Goal: Feedback & Contribution: Contribute content

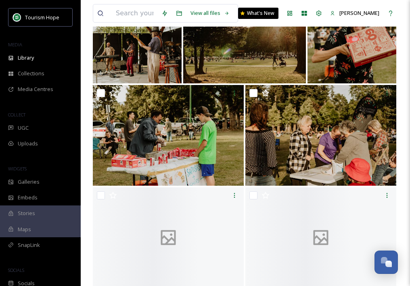
scroll to position [2410, 0]
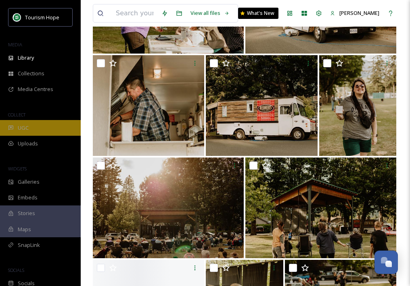
click at [55, 129] on div "UGC" at bounding box center [40, 128] width 81 height 16
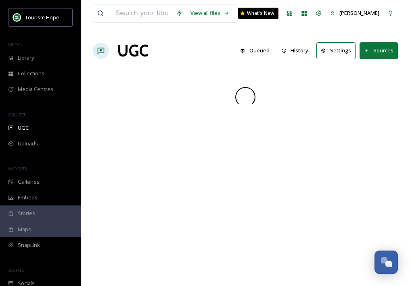
click at [53, 153] on div "Tourism Hope MEDIA Library Collections Media Centres COLLECT UGC Uploads WIDGET…" at bounding box center [40, 149] width 81 height 283
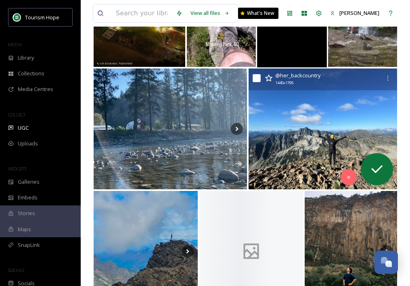
scroll to position [190, 0]
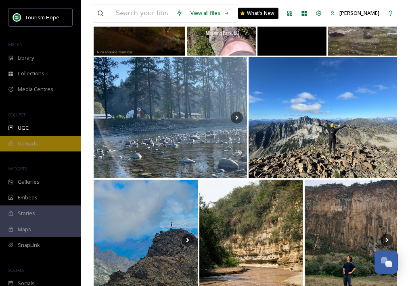
click at [58, 145] on div "Uploads" at bounding box center [40, 144] width 81 height 16
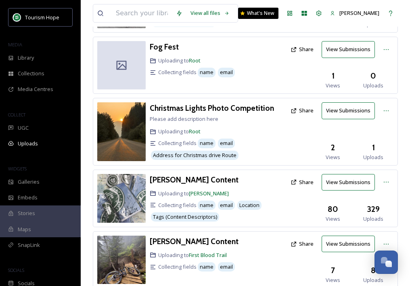
scroll to position [185, 0]
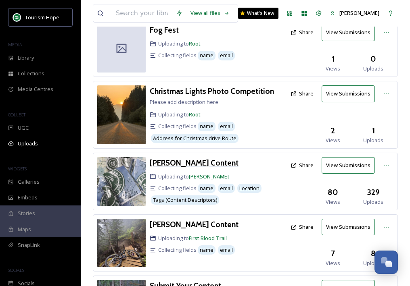
click at [194, 161] on h3 "[PERSON_NAME] Content" at bounding box center [194, 163] width 89 height 10
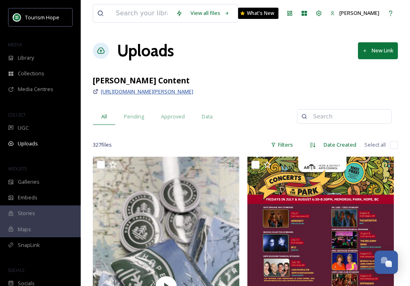
click at [183, 91] on span "[URL][DOMAIN_NAME][PERSON_NAME]" at bounding box center [147, 91] width 92 height 7
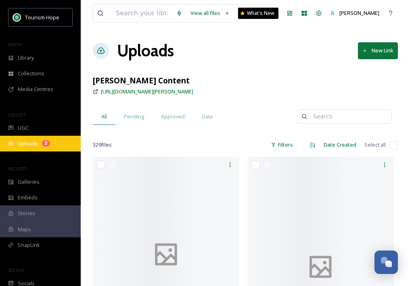
click at [46, 140] on div "2" at bounding box center [46, 143] width 8 height 6
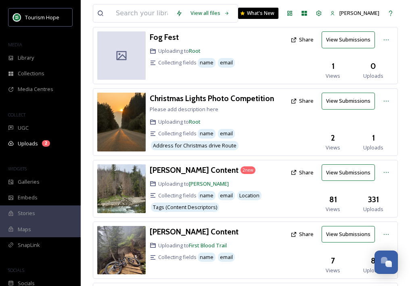
scroll to position [187, 0]
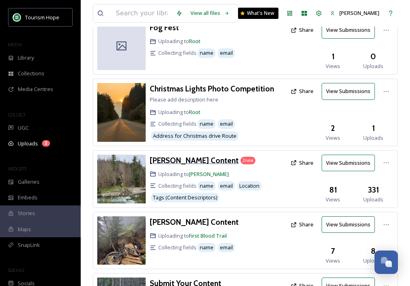
click at [223, 159] on h3 "[PERSON_NAME] Content" at bounding box center [194, 161] width 89 height 10
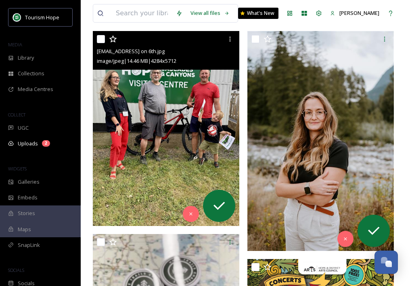
scroll to position [133, 0]
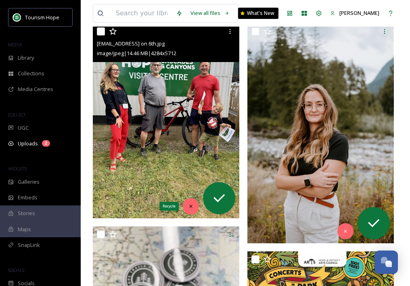
click at [191, 204] on icon at bounding box center [191, 207] width 6 height 6
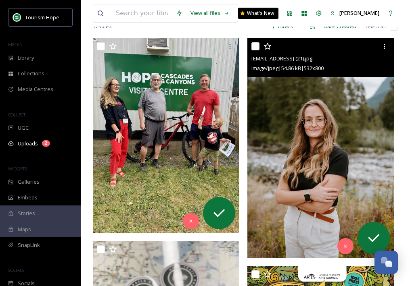
scroll to position [118, 0]
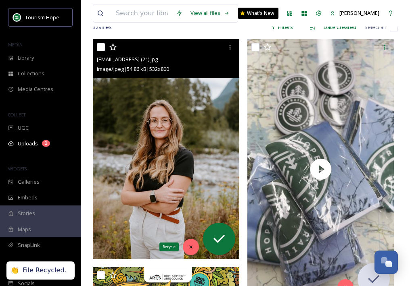
click at [191, 246] on icon at bounding box center [191, 247] width 6 height 6
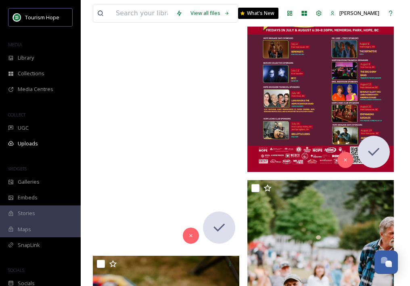
scroll to position [171, 0]
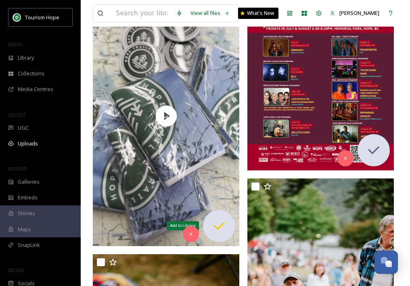
click at [221, 228] on icon at bounding box center [219, 226] width 16 height 16
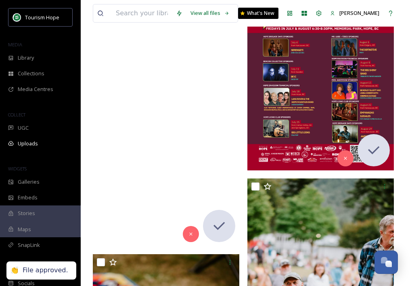
click at [185, 125] on video "ext_1755551813.865034_-ac69e174f55941dc8448ea2f28bd5453.mp4" at bounding box center [166, 116] width 146 height 260
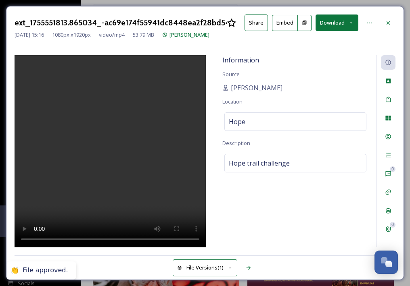
click at [143, 135] on video at bounding box center [110, 151] width 191 height 193
click at [389, 22] on icon at bounding box center [388, 23] width 6 height 6
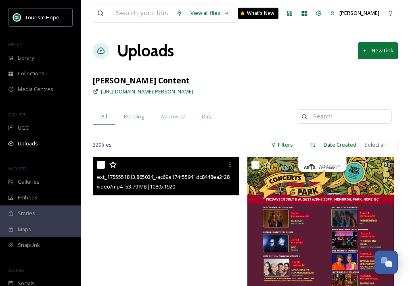
click at [166, 217] on video "ext_1755551813.865034_-ac69e174f55941dc8448ea2f28bd5453.mp4" at bounding box center [166, 287] width 146 height 260
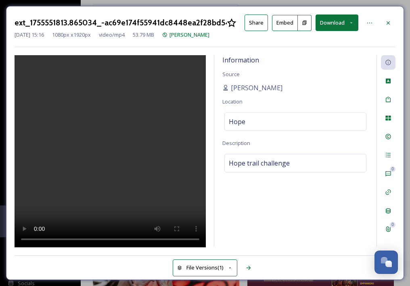
click at [144, 155] on video at bounding box center [110, 151] width 191 height 193
click at [386, 21] on icon at bounding box center [387, 22] width 3 height 3
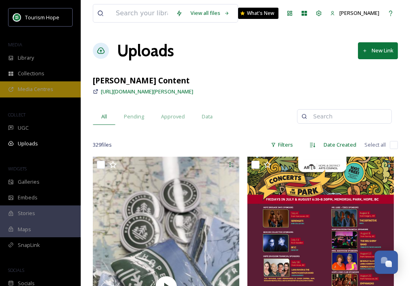
click at [59, 87] on div "Media Centres" at bounding box center [40, 89] width 81 height 16
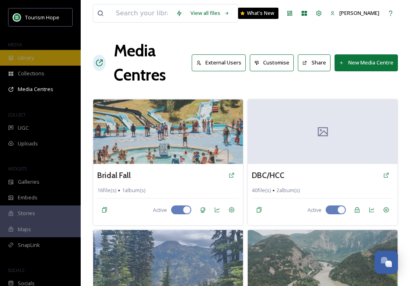
click at [52, 54] on div "Library" at bounding box center [40, 58] width 81 height 16
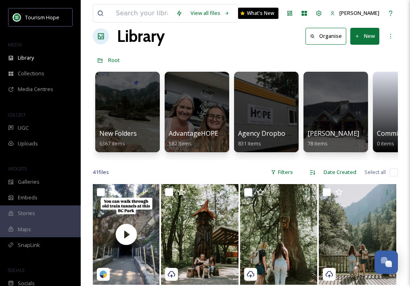
scroll to position [15, 0]
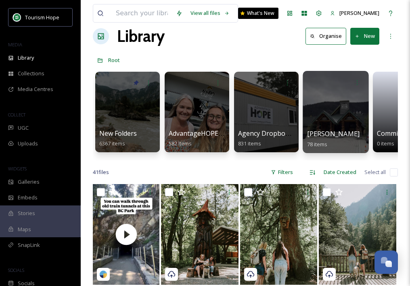
click at [317, 120] on div at bounding box center [335, 112] width 66 height 82
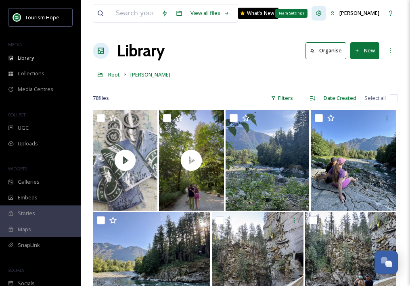
click at [322, 14] on icon at bounding box center [318, 13] width 6 height 6
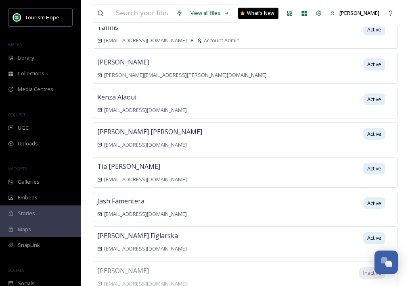
scroll to position [81, 0]
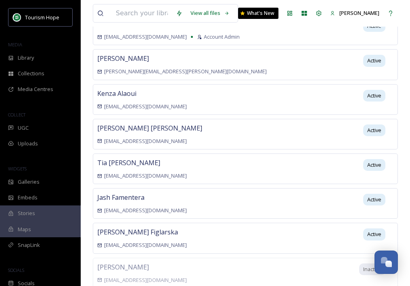
click at [240, 162] on div "Tia Davison tia@ecoescapetravel.com Active" at bounding box center [245, 169] width 305 height 31
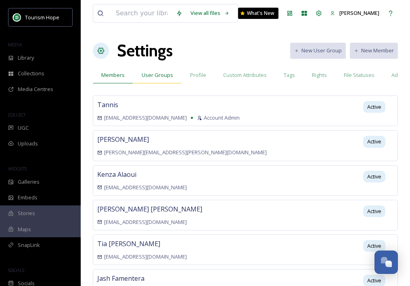
click at [162, 71] on span "User Groups" at bounding box center [157, 75] width 31 height 8
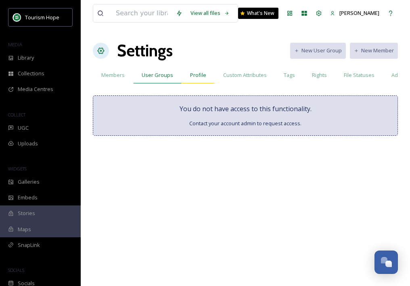
click at [196, 69] on div "Profile" at bounding box center [197, 75] width 33 height 17
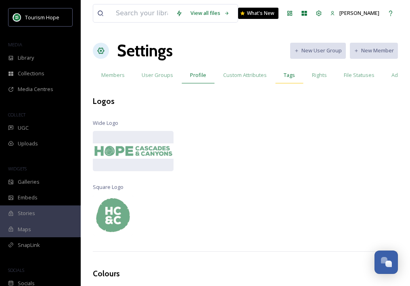
click at [280, 73] on div "Tags" at bounding box center [289, 75] width 28 height 17
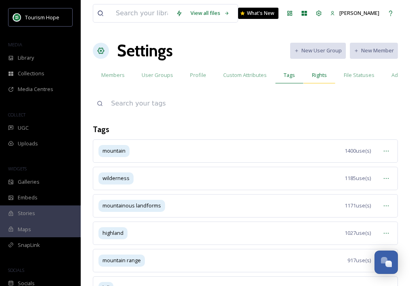
click at [316, 73] on span "Rights" at bounding box center [319, 75] width 15 height 8
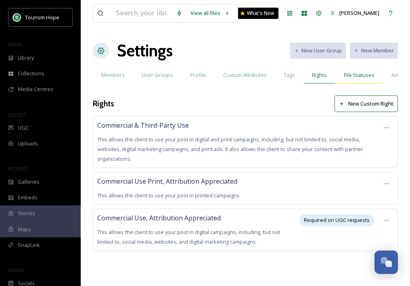
click at [354, 79] on span "File Statuses" at bounding box center [359, 75] width 31 height 8
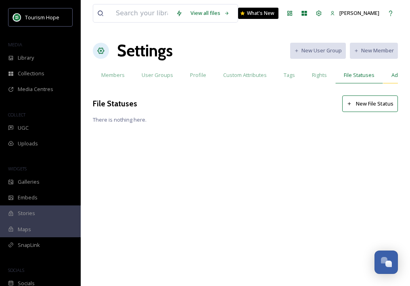
click at [385, 78] on div "Admin" at bounding box center [399, 75] width 32 height 17
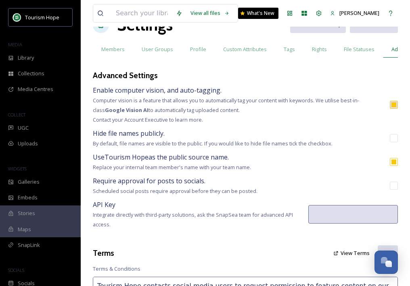
scroll to position [27, 0]
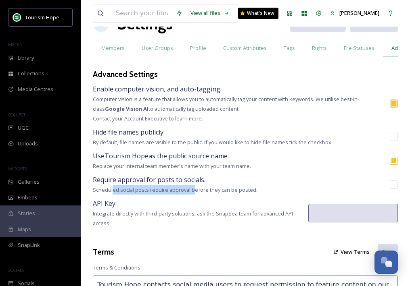
drag, startPoint x: 113, startPoint y: 187, endPoint x: 194, endPoint y: 189, distance: 81.5
click at [194, 189] on span "Scheduled social posts require approval before they can be posted." at bounding box center [175, 189] width 165 height 7
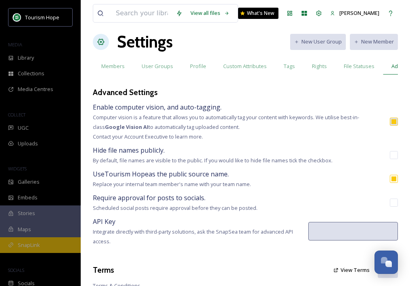
scroll to position [22, 0]
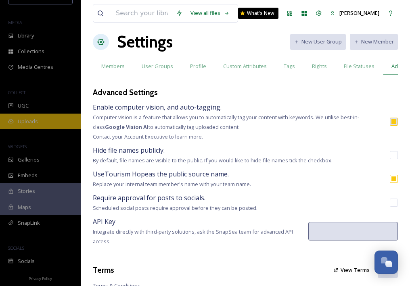
click at [42, 121] on div "Uploads" at bounding box center [40, 122] width 81 height 16
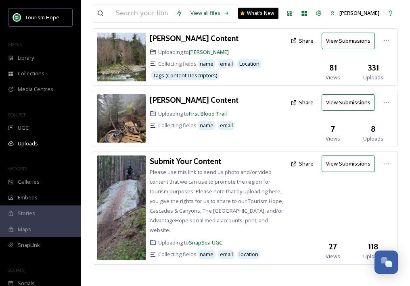
scroll to position [311, 0]
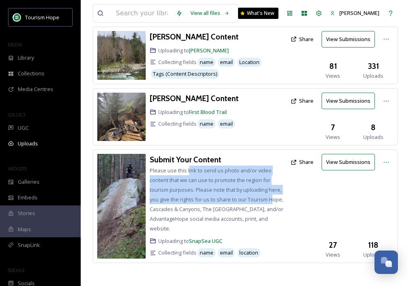
drag, startPoint x: 187, startPoint y: 174, endPoint x: 271, endPoint y: 204, distance: 88.6
click at [271, 203] on div "Submit Your Content Please use this link to send us photo and/or video content …" at bounding box center [218, 206] width 137 height 105
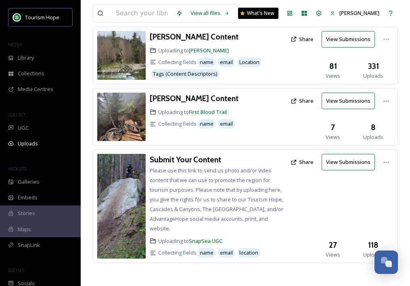
click at [271, 204] on div "Submit Your Content Please use this link to send us photo and/or video content …" at bounding box center [218, 206] width 137 height 105
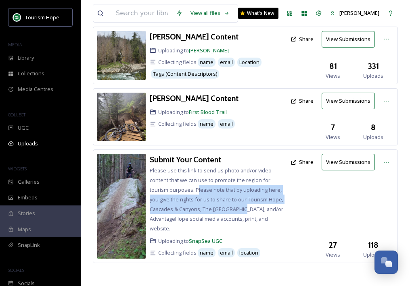
drag, startPoint x: 197, startPoint y: 193, endPoint x: 245, endPoint y: 205, distance: 49.4
click at [245, 204] on div "Submit Your Content Please use this link to send us photo and/or video content …" at bounding box center [218, 206] width 137 height 105
click at [245, 205] on div "Submit Your Content Please use this link to send us photo and/or video content …" at bounding box center [218, 206] width 137 height 105
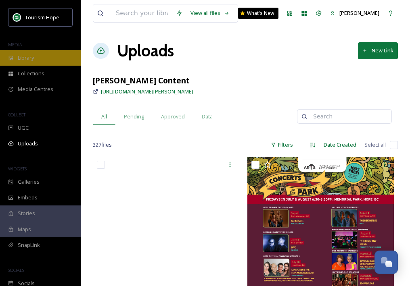
click at [54, 58] on div "Library" at bounding box center [40, 58] width 81 height 16
